Goal: Use online tool/utility: Utilize a website feature to perform a specific function

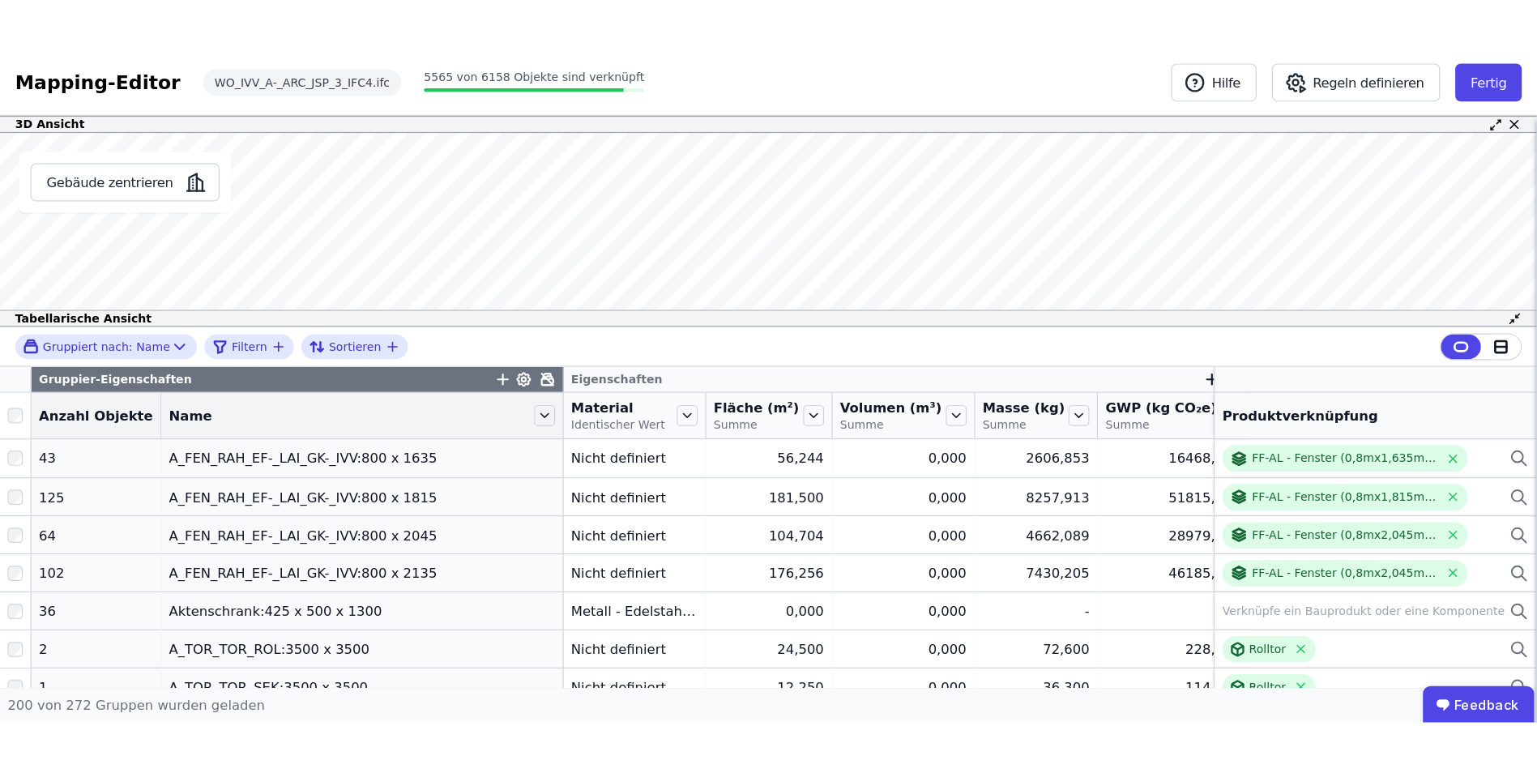
scroll to position [4437, 0]
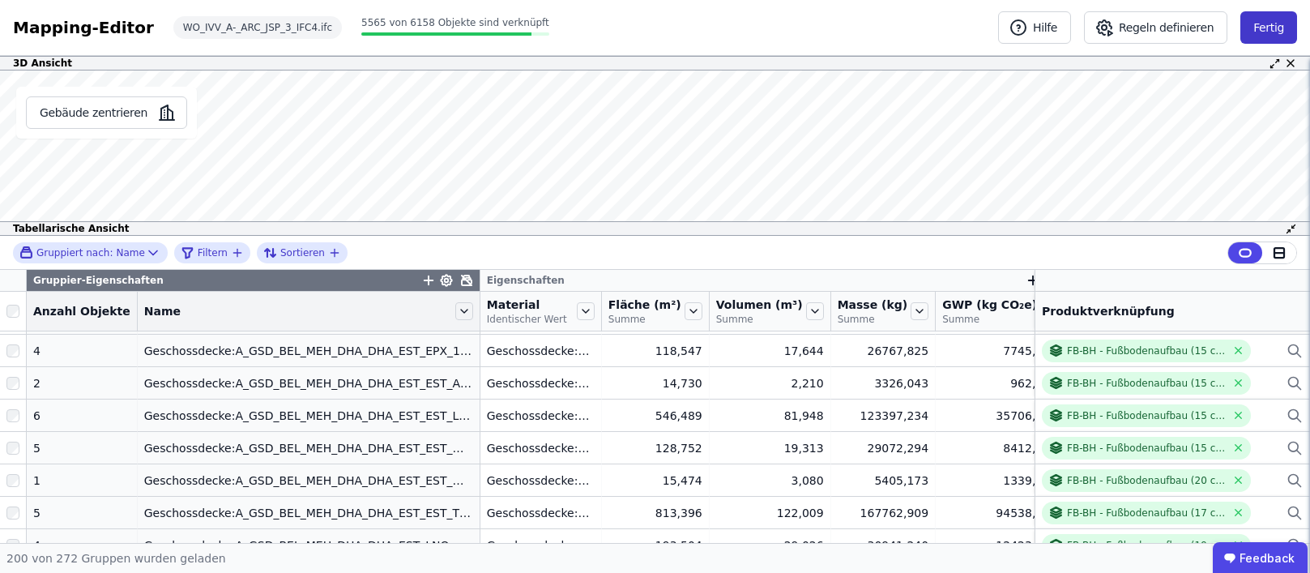
click at [1253, 22] on button "Fertig" at bounding box center [1268, 27] width 57 height 32
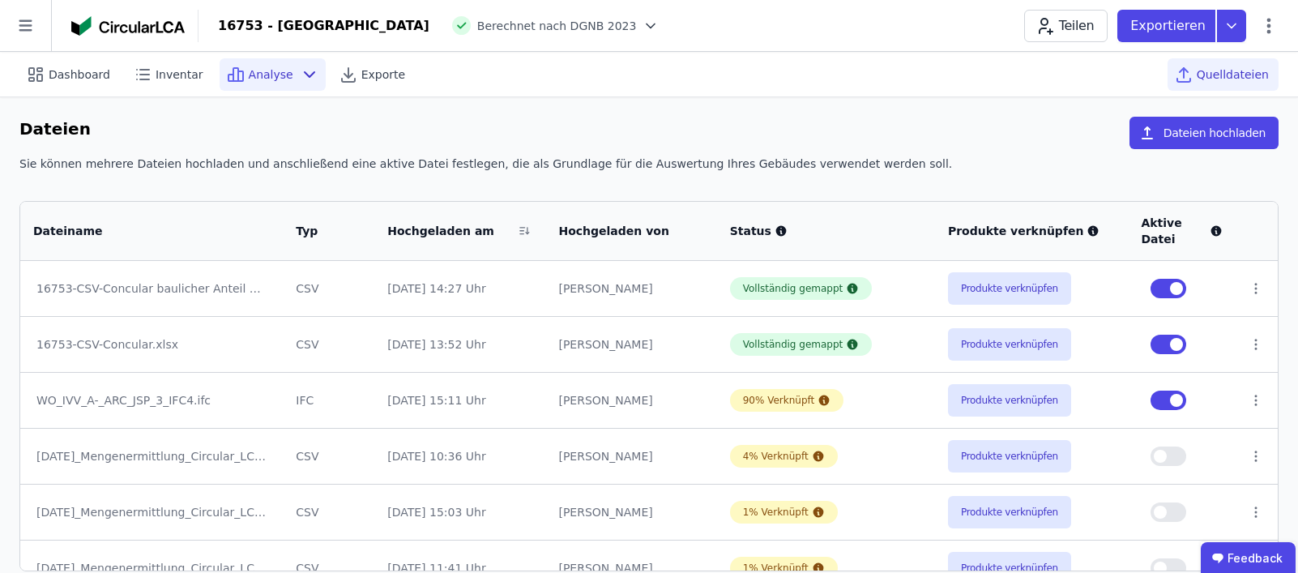
click at [249, 69] on span "Analyse" at bounding box center [271, 74] width 45 height 16
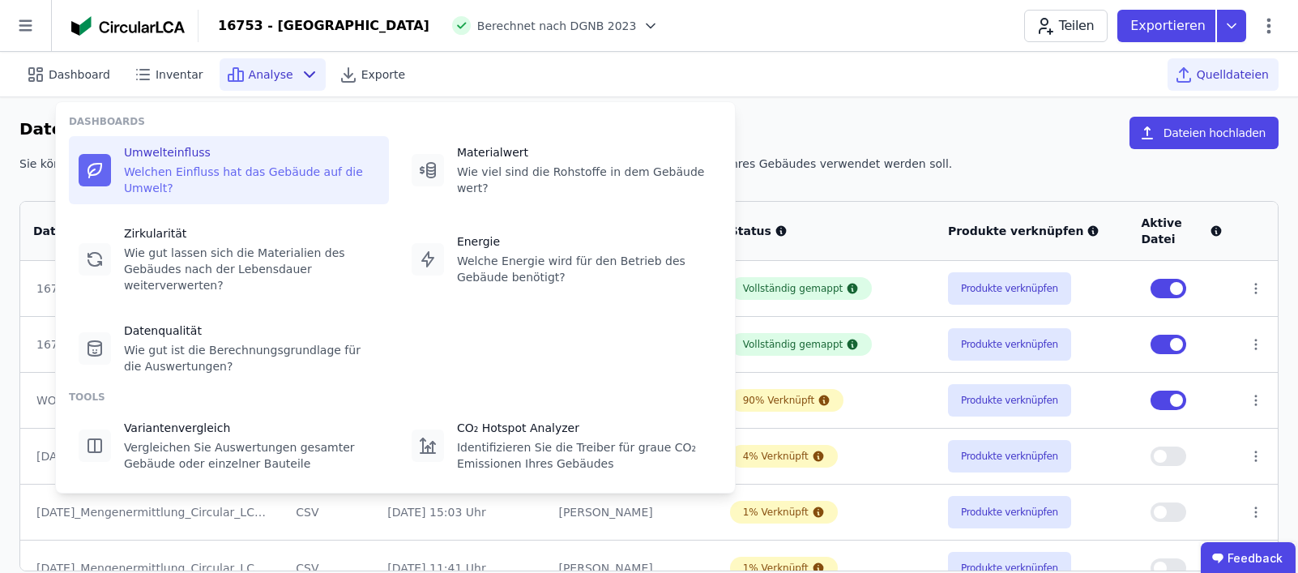
click at [243, 152] on div "Umwelteinfluss" at bounding box center [251, 152] width 255 height 16
